Goal: Information Seeking & Learning: Learn about a topic

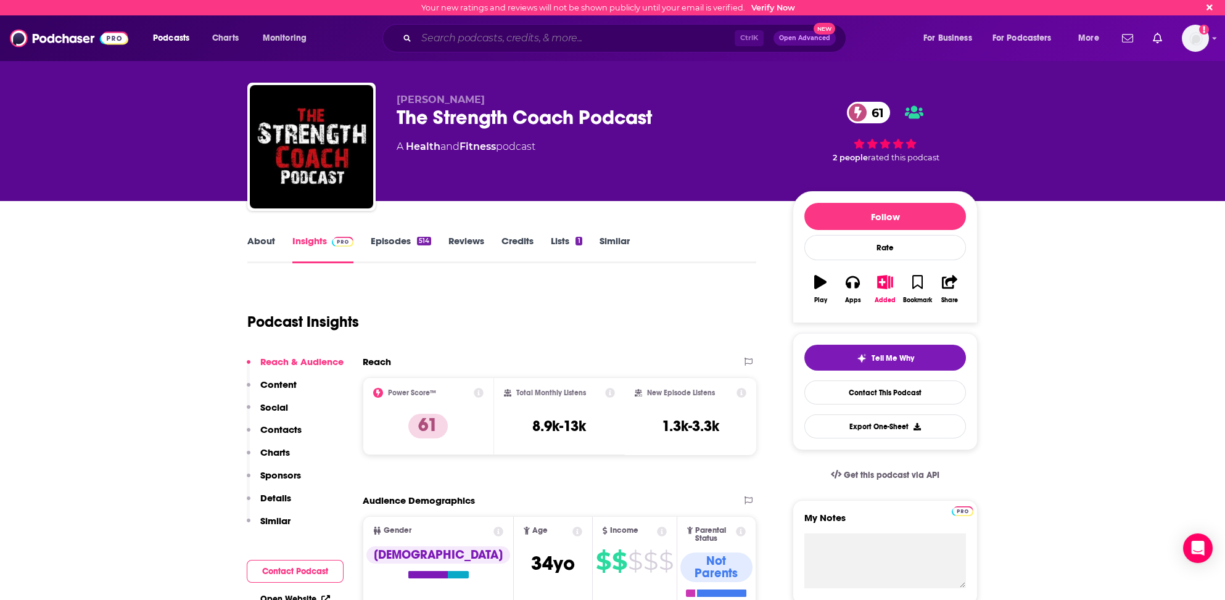
click at [438, 41] on input "Search podcasts, credits, & more..." at bounding box center [575, 38] width 318 height 20
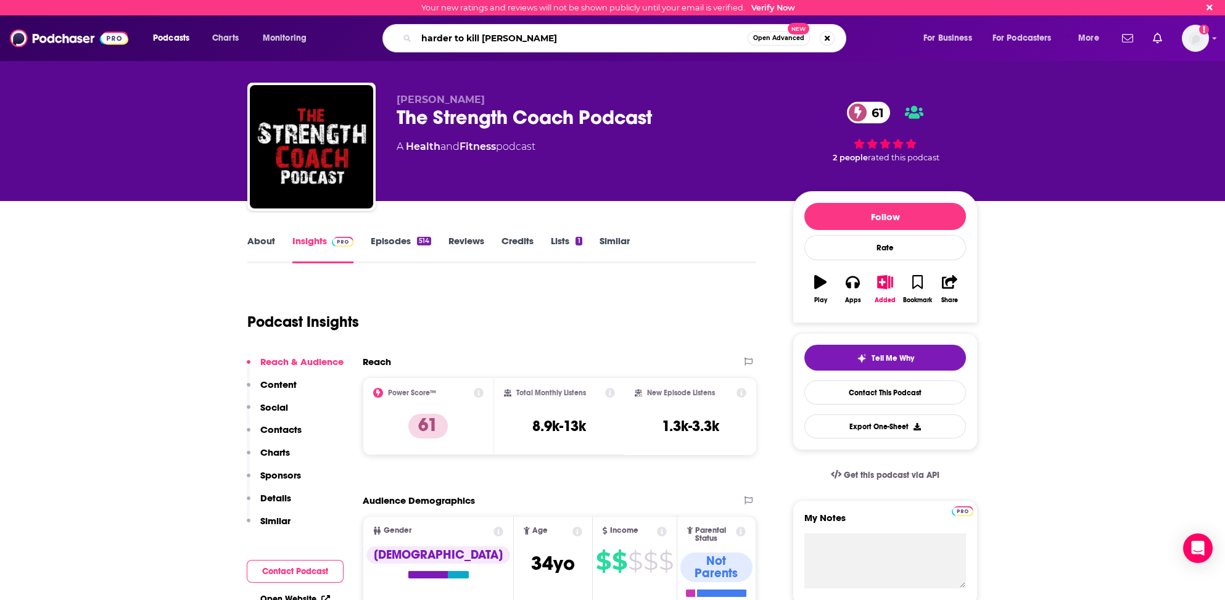
type input "harder to kill radio"
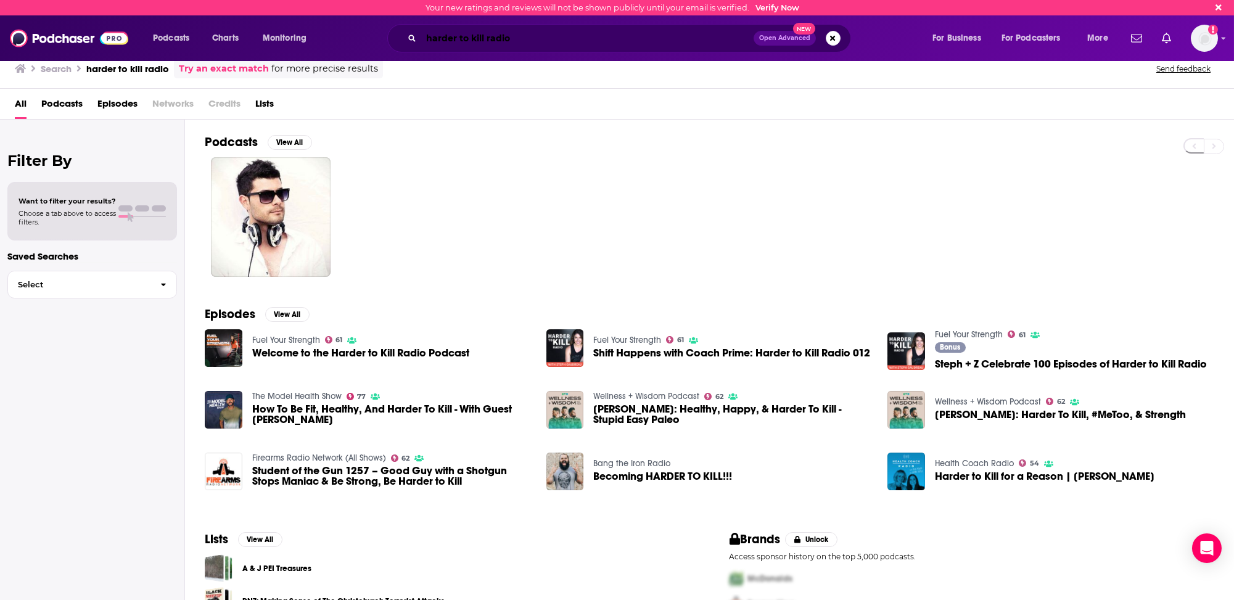
click at [437, 40] on input "harder to kill radio" at bounding box center [587, 38] width 332 height 20
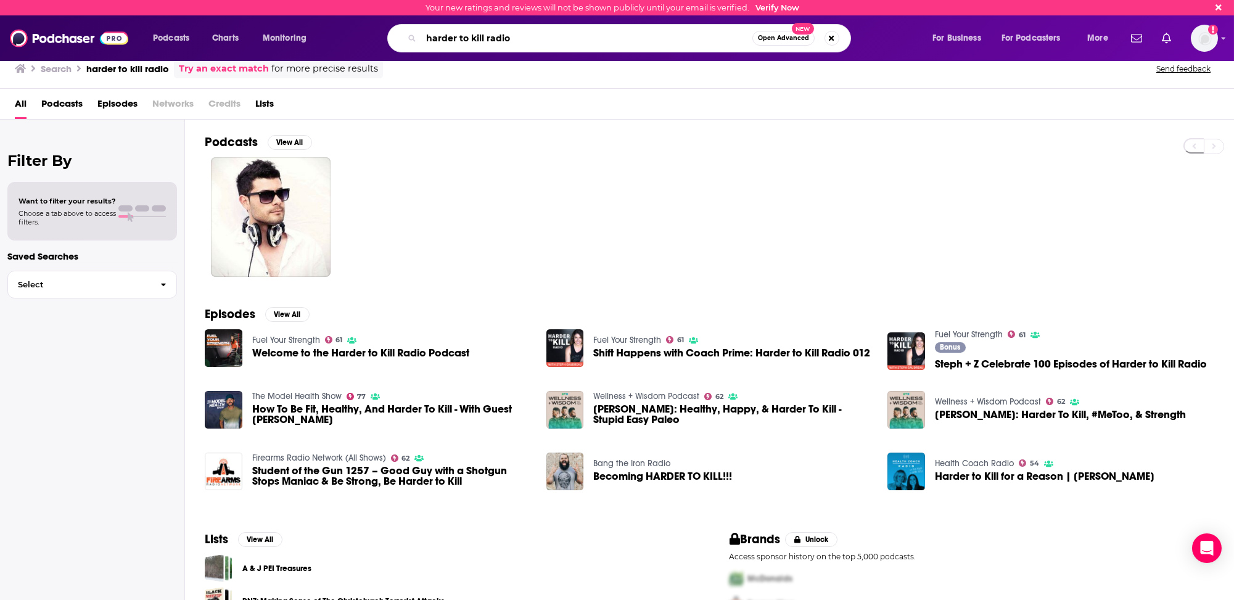
click at [437, 40] on input "harder to kill radio" at bounding box center [586, 38] width 331 height 20
type input "[PERSON_NAME]"
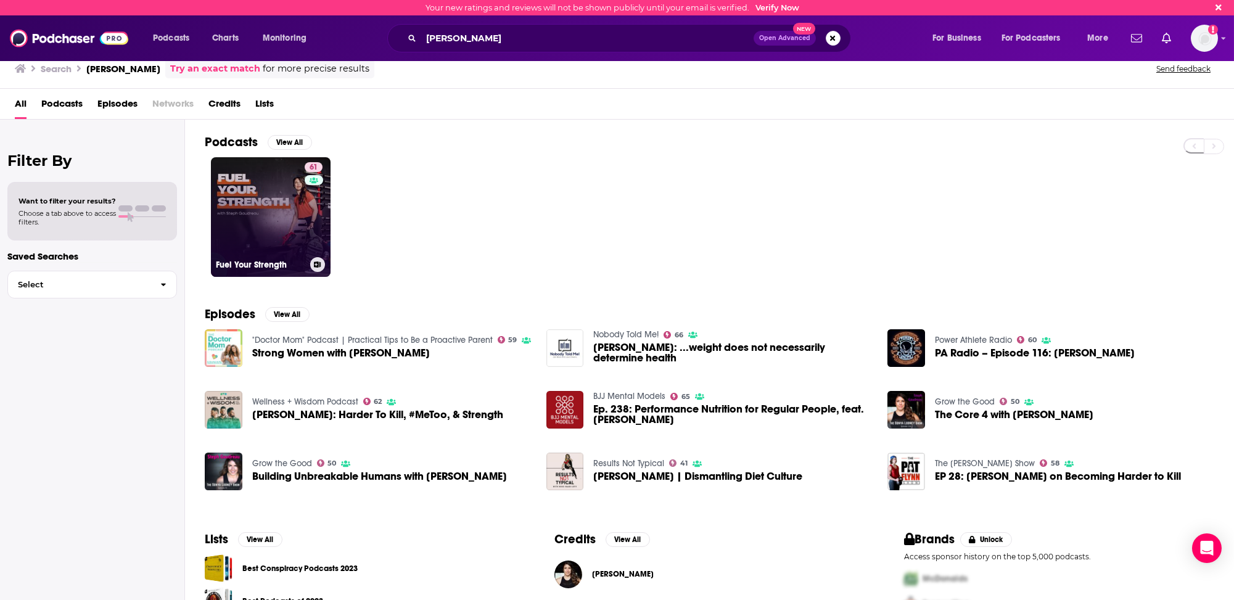
click at [265, 221] on link "61 Fuel Your Strength" at bounding box center [271, 217] width 120 height 120
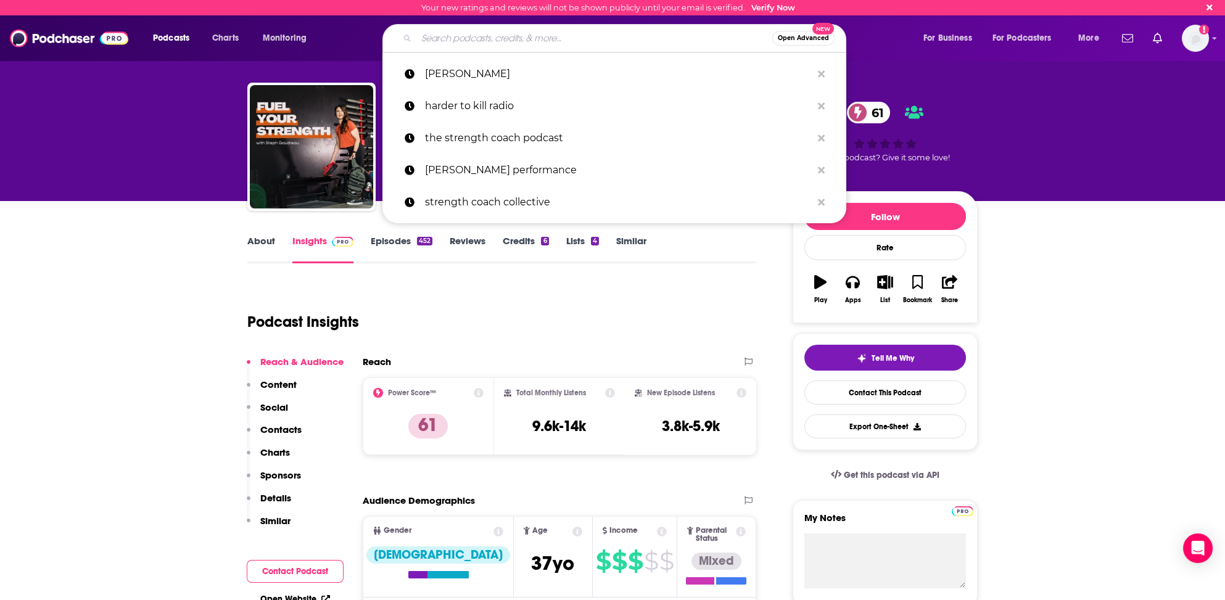
click at [455, 37] on input "Search podcasts, credits, & more..." at bounding box center [594, 38] width 356 height 20
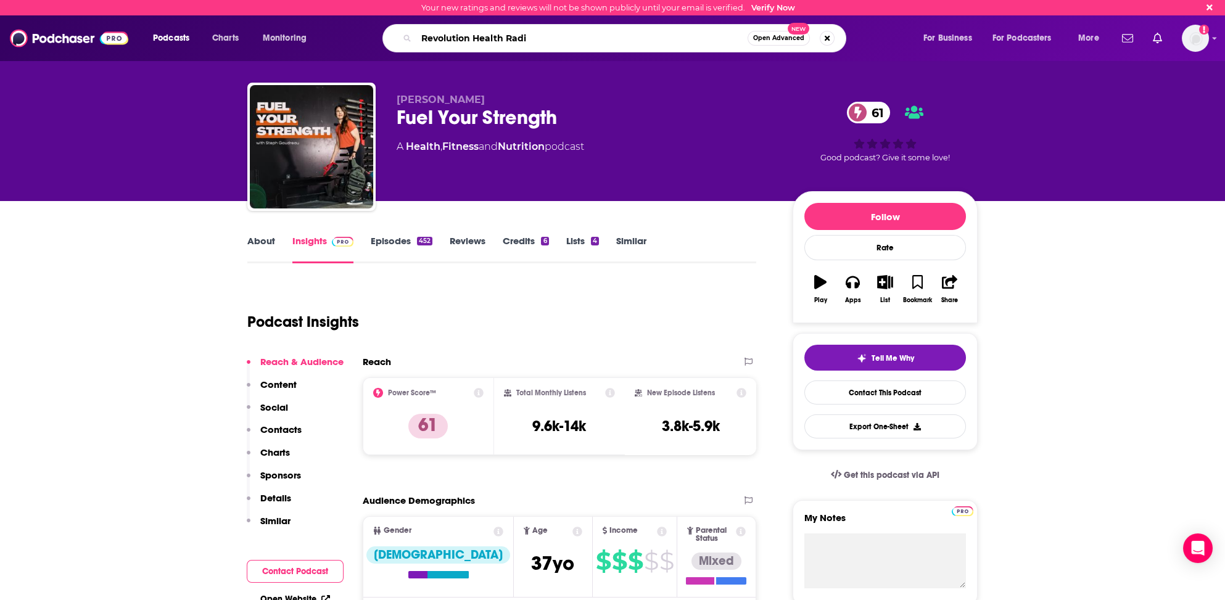
type input "Revolution Health Radio"
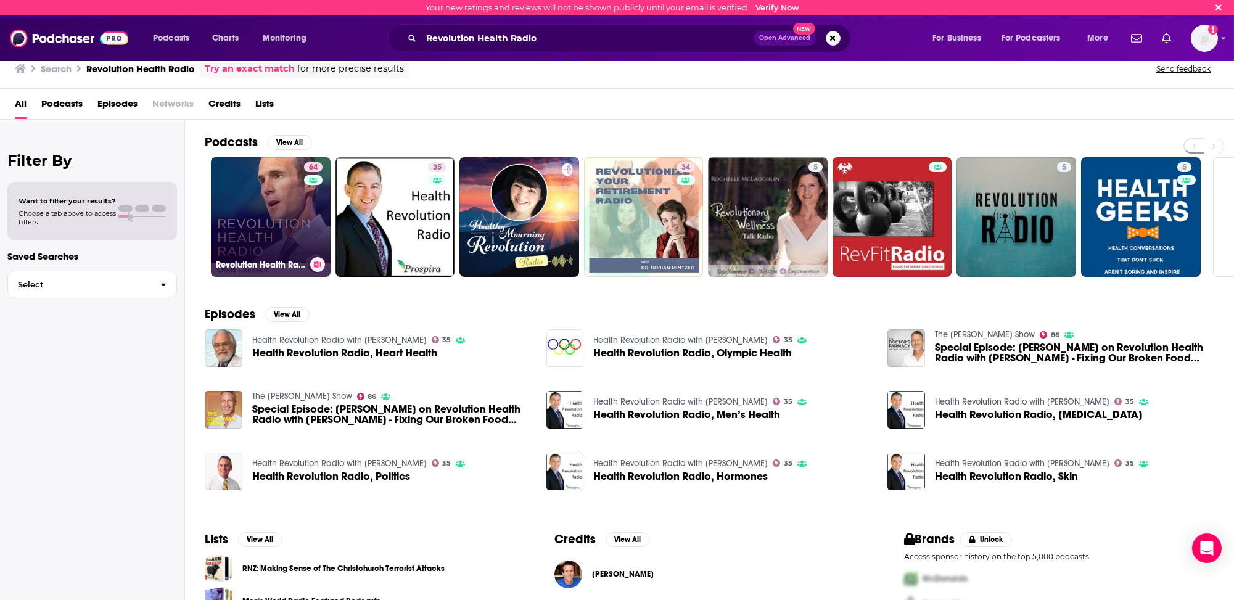
click at [245, 241] on link "64 Revolution Health Radio" at bounding box center [271, 217] width 120 height 120
